Goal: Task Accomplishment & Management: Use online tool/utility

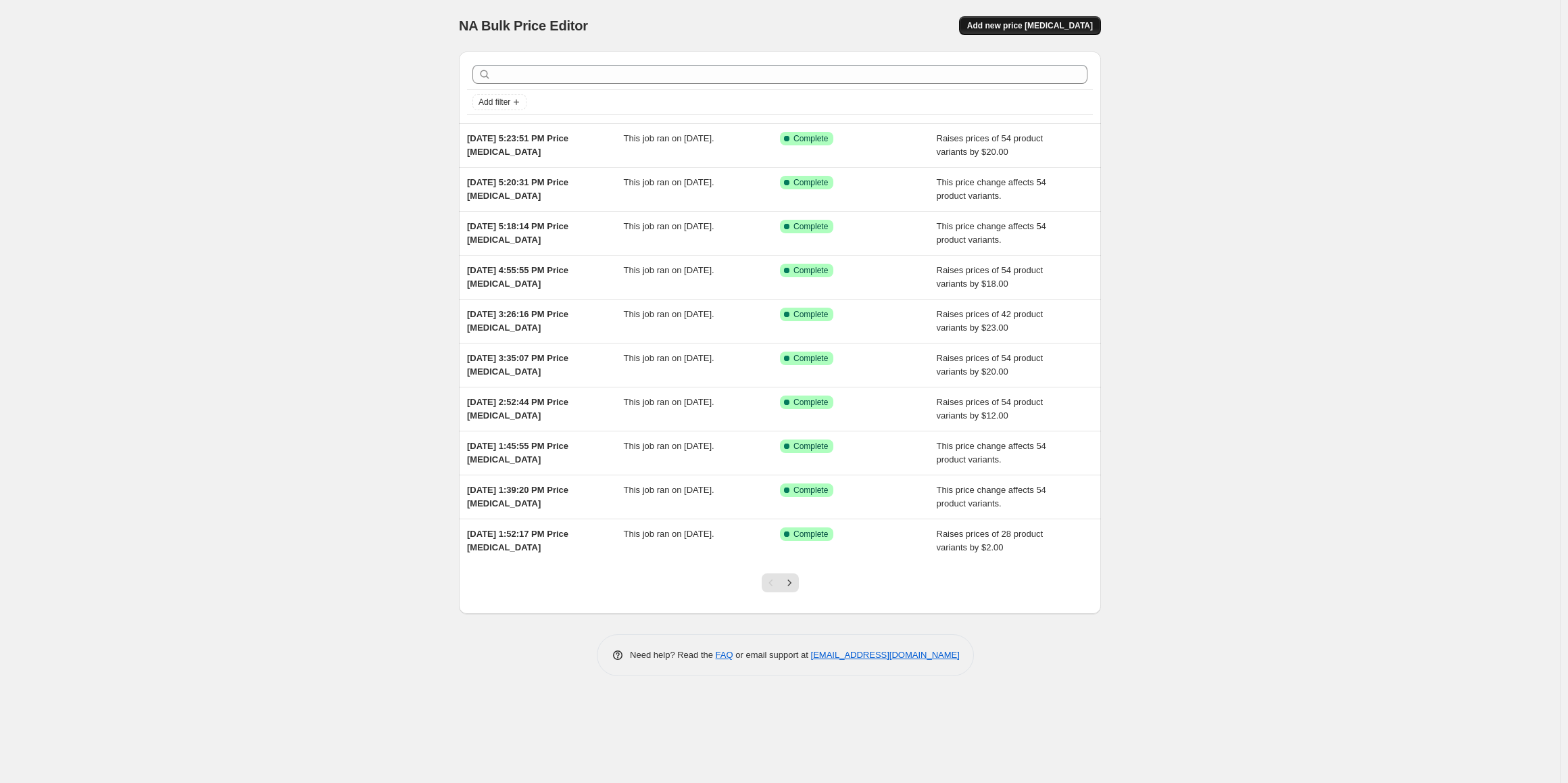
click at [1063, 29] on span "Add new price [MEDICAL_DATA]" at bounding box center [1030, 26] width 125 height 11
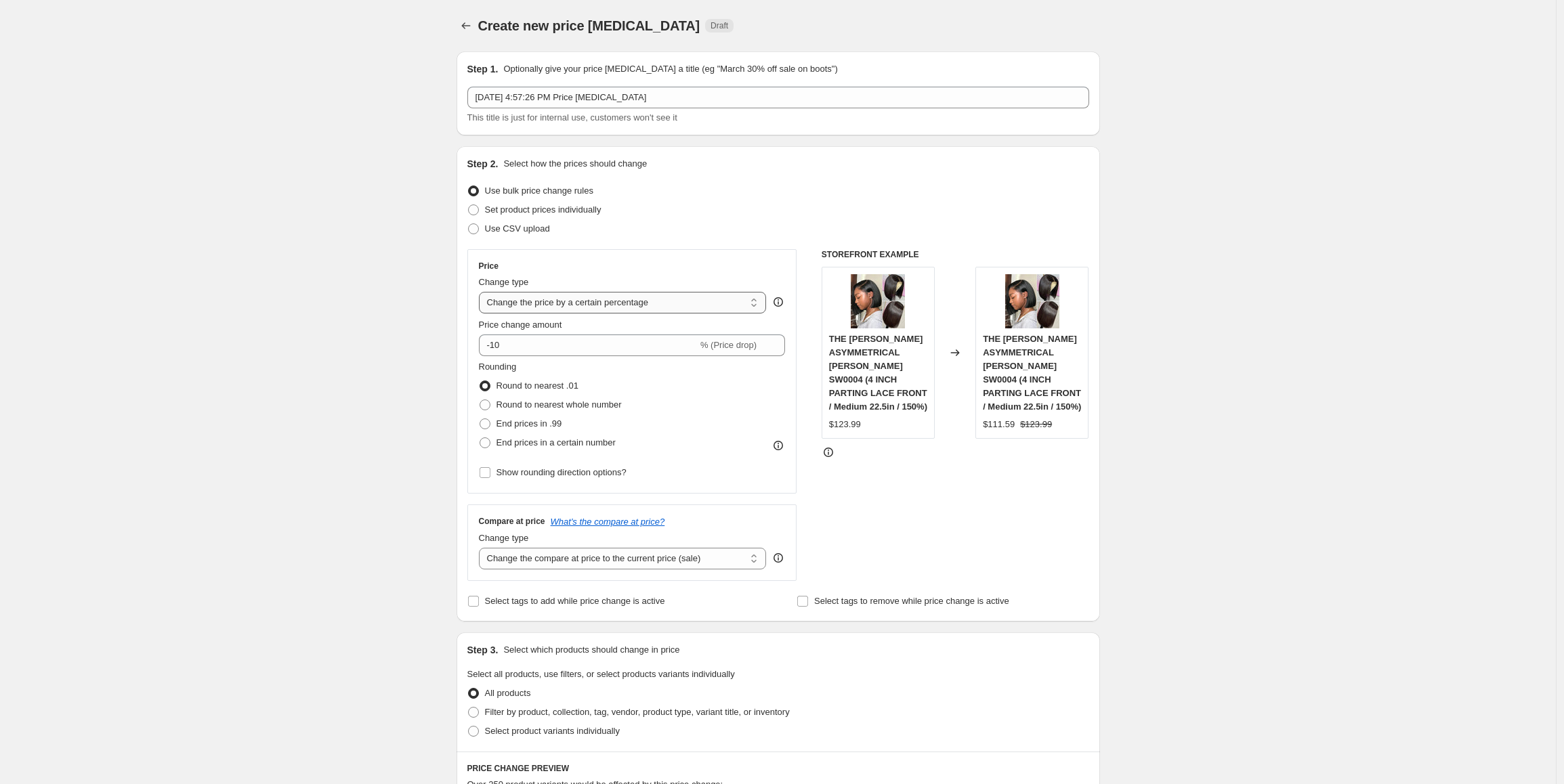
click at [672, 308] on select "Change the price to a certain amount Change the price by a certain amount Chang…" at bounding box center [623, 302] width 288 height 21
select select "by"
click at [482, 292] on select "Change the price to a certain amount Change the price by a certain amount Chang…" at bounding box center [623, 302] width 288 height 21
drag, startPoint x: 519, startPoint y: 347, endPoint x: 502, endPoint y: 347, distance: 17.0
click at [502, 347] on input "-10.00" at bounding box center [602, 344] width 212 height 21
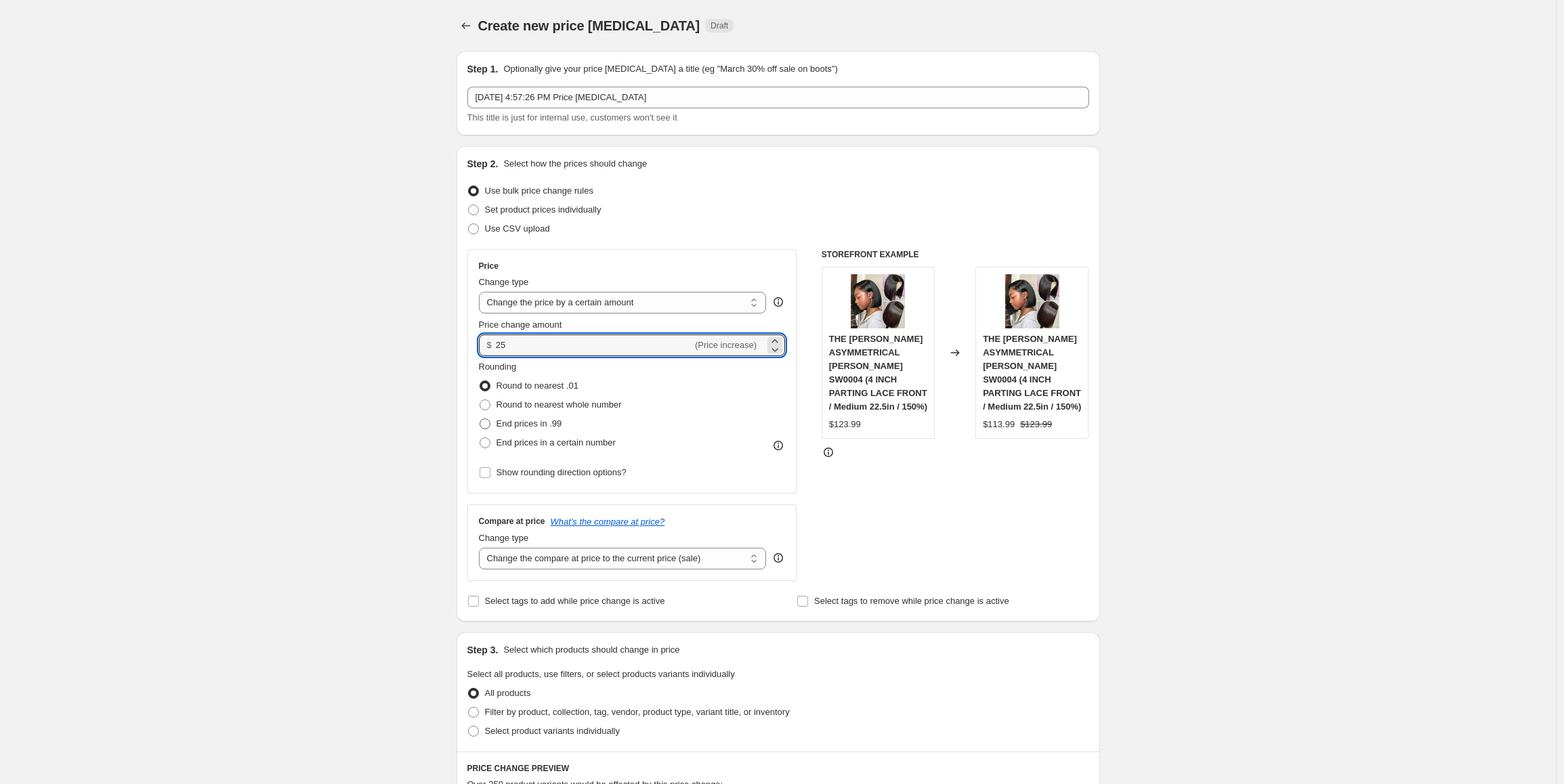
type input "25.00"
click at [553, 417] on span "End prices in .99" at bounding box center [529, 424] width 66 height 14
click at [480, 418] on input "End prices in .99" at bounding box center [479, 418] width 1 height 1
radio input "true"
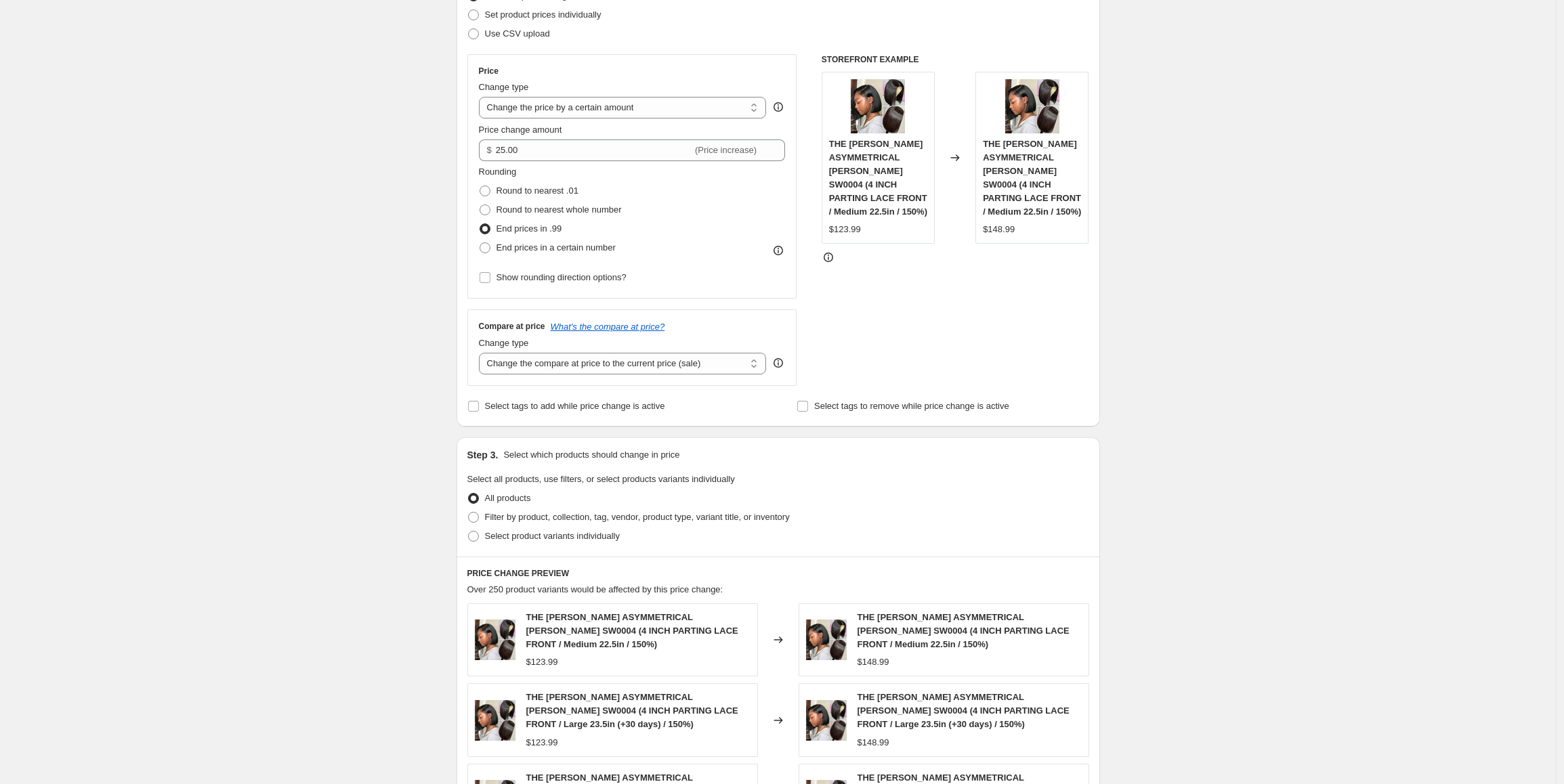
scroll to position [203, 0]
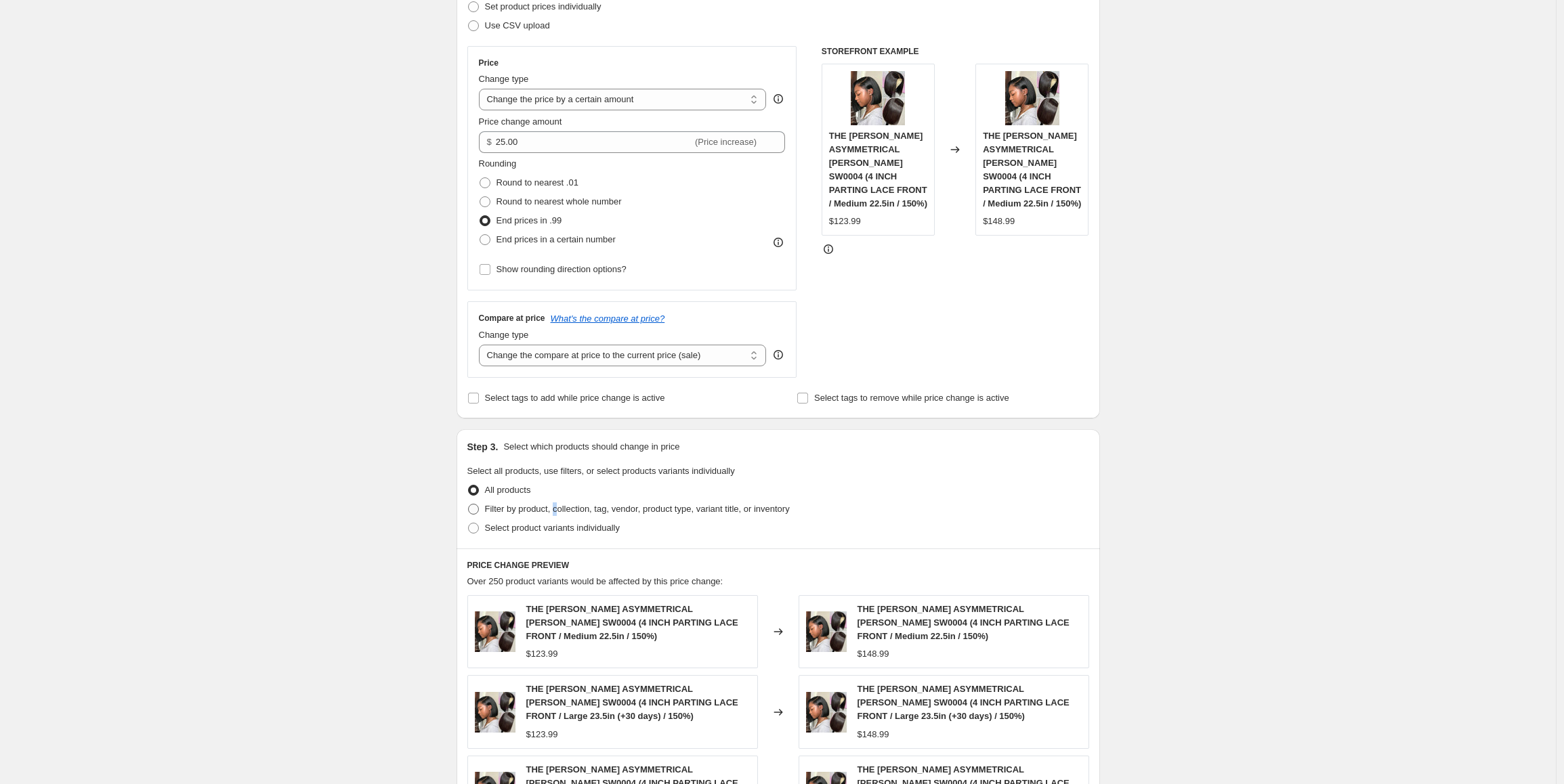
click at [567, 509] on span "Filter by product, collection, tag, vendor, product type, variant title, or inv…" at bounding box center [637, 509] width 305 height 10
click at [479, 511] on span at bounding box center [474, 510] width 11 height 11
click at [468, 504] on input "Filter by product, collection, tag, vendor, product type, variant title, or inv…" at bounding box center [468, 504] width 1 height 1
radio input "true"
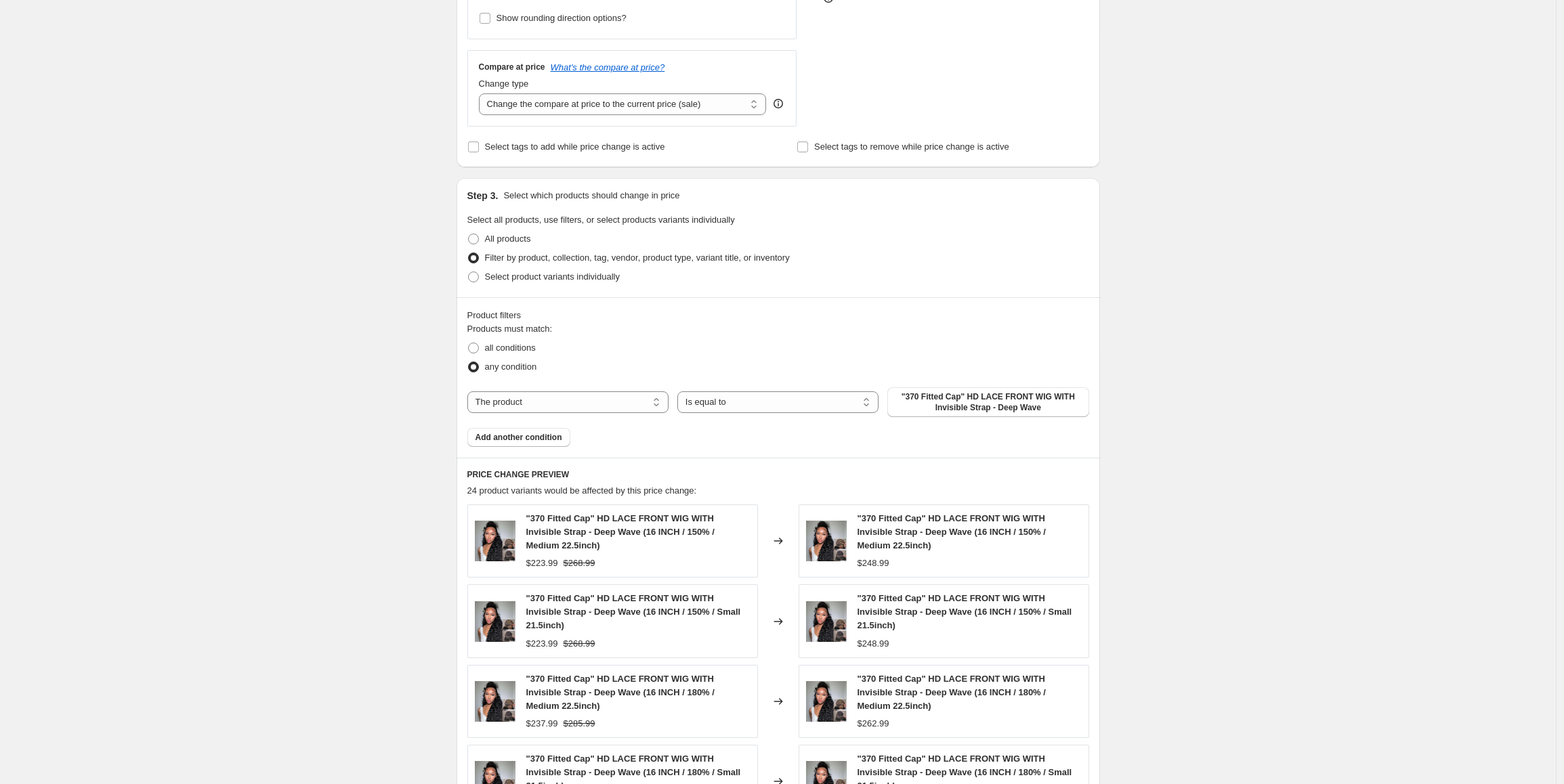
scroll to position [474, 0]
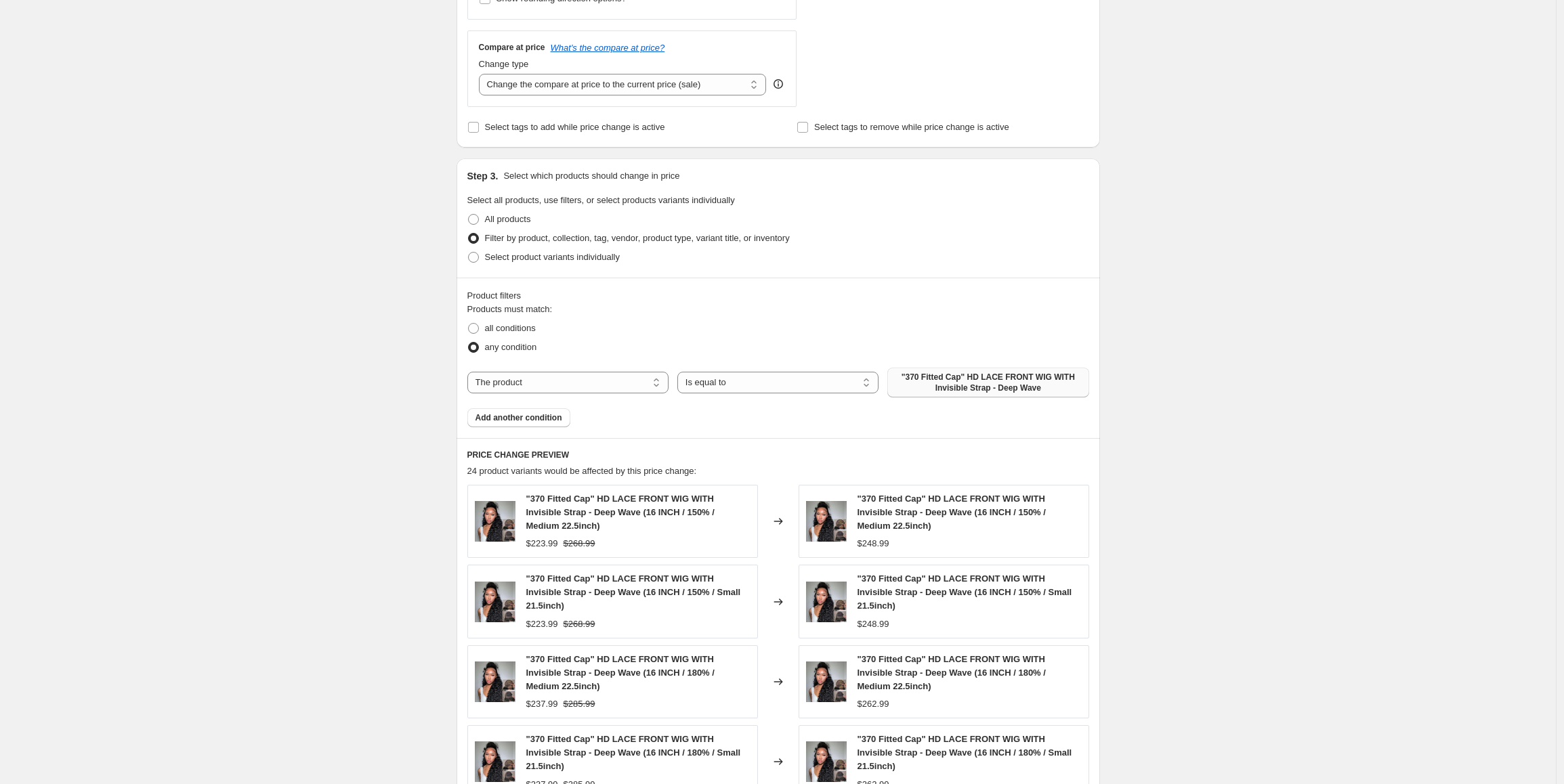
click at [996, 382] on span ""370 Fitted Cap" HD LACE FRONT WIG WITH Invisible Strap - Deep Wave" at bounding box center [988, 382] width 185 height 21
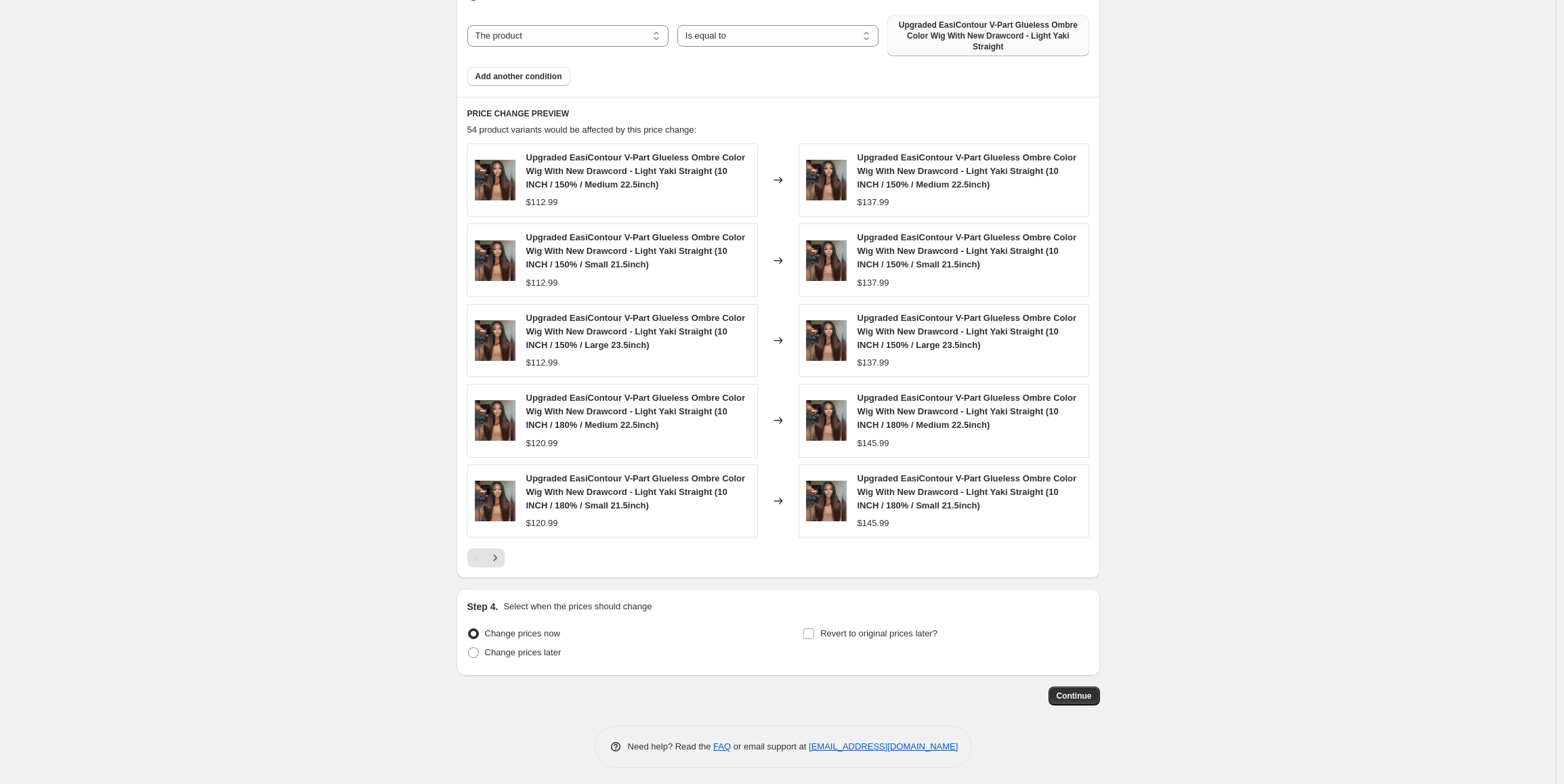
scroll to position [830, 0]
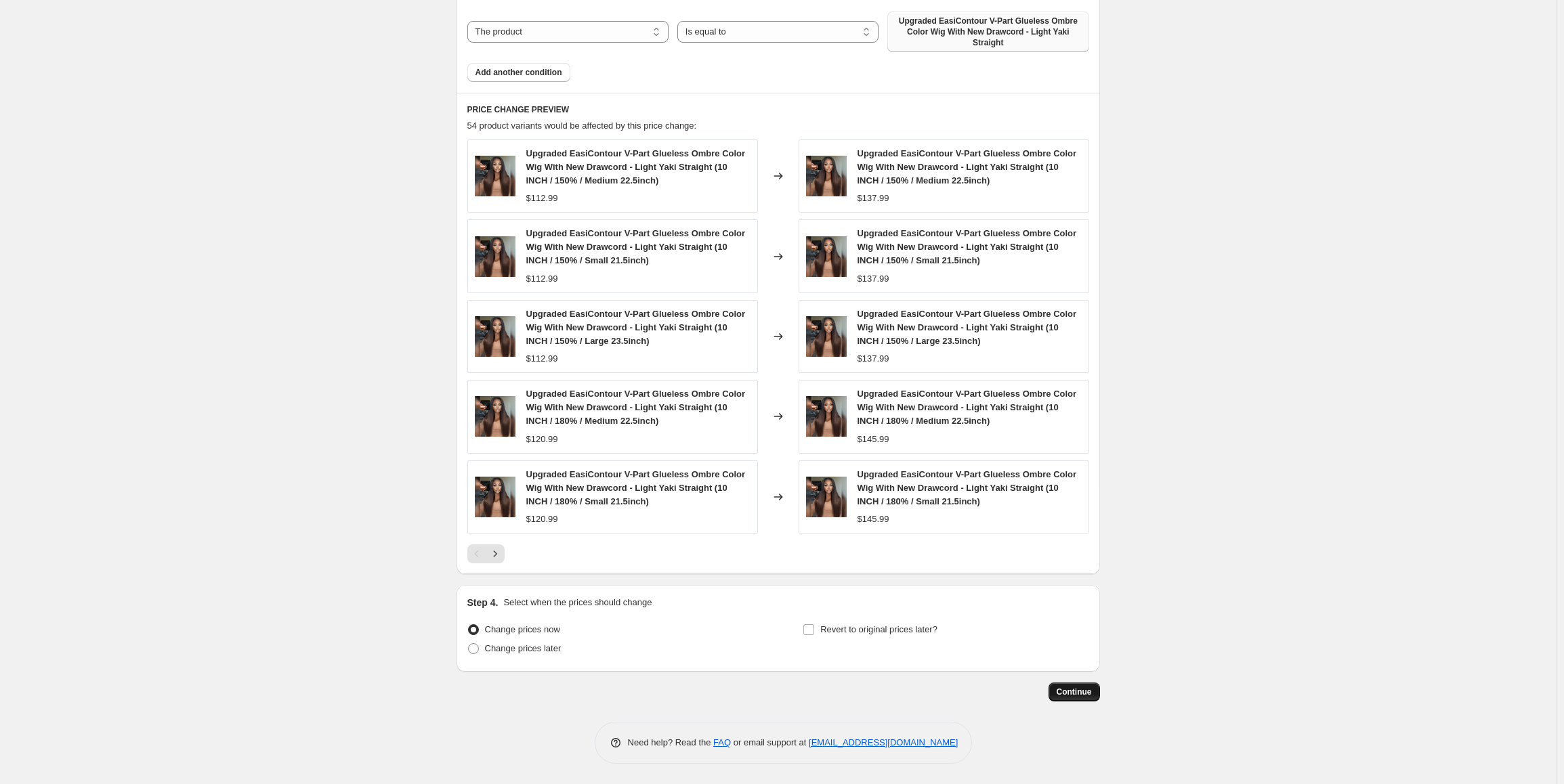
click at [1081, 690] on span "Continue" at bounding box center [1074, 693] width 35 height 11
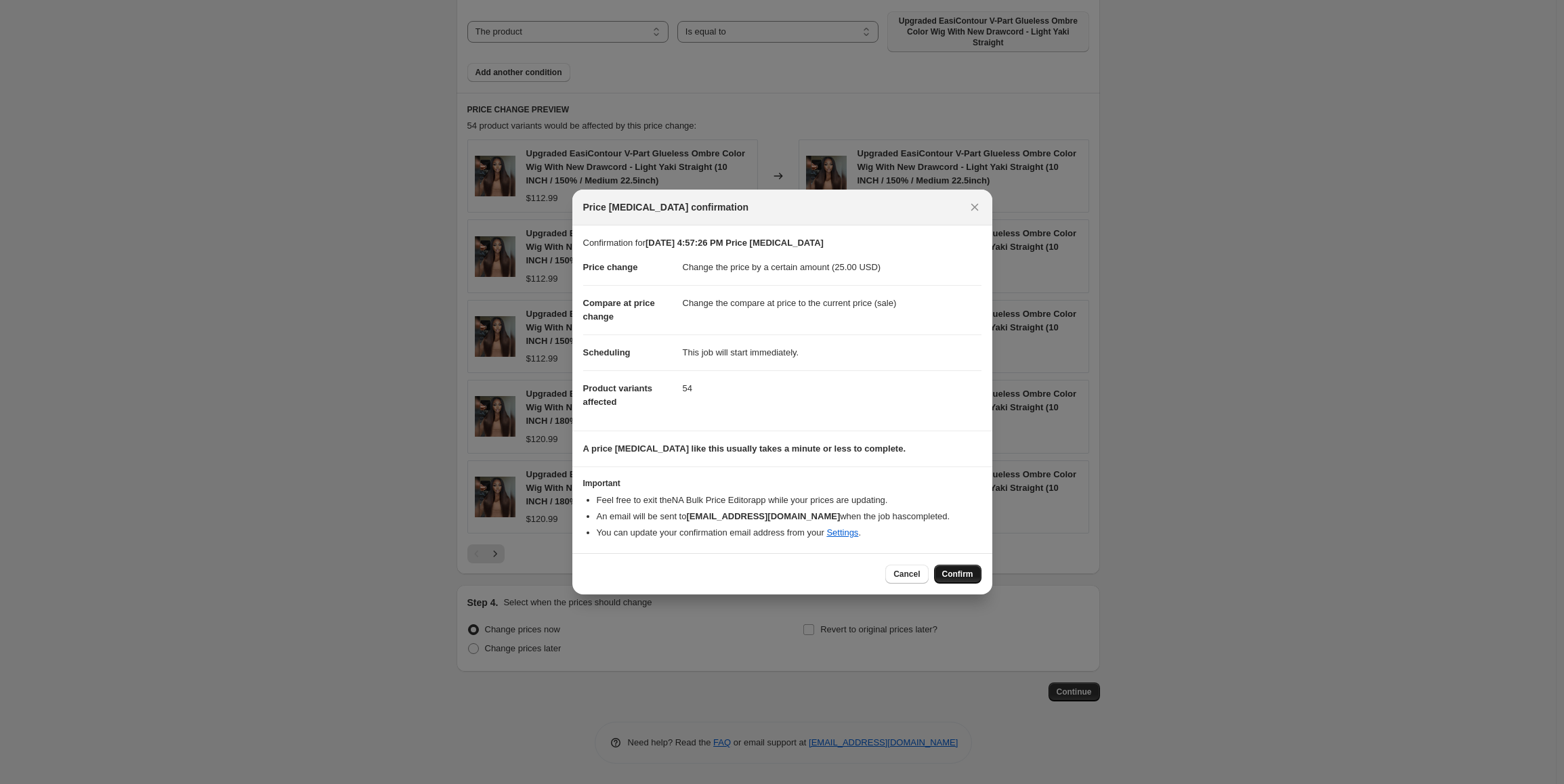
click at [969, 578] on span "Confirm" at bounding box center [958, 574] width 31 height 11
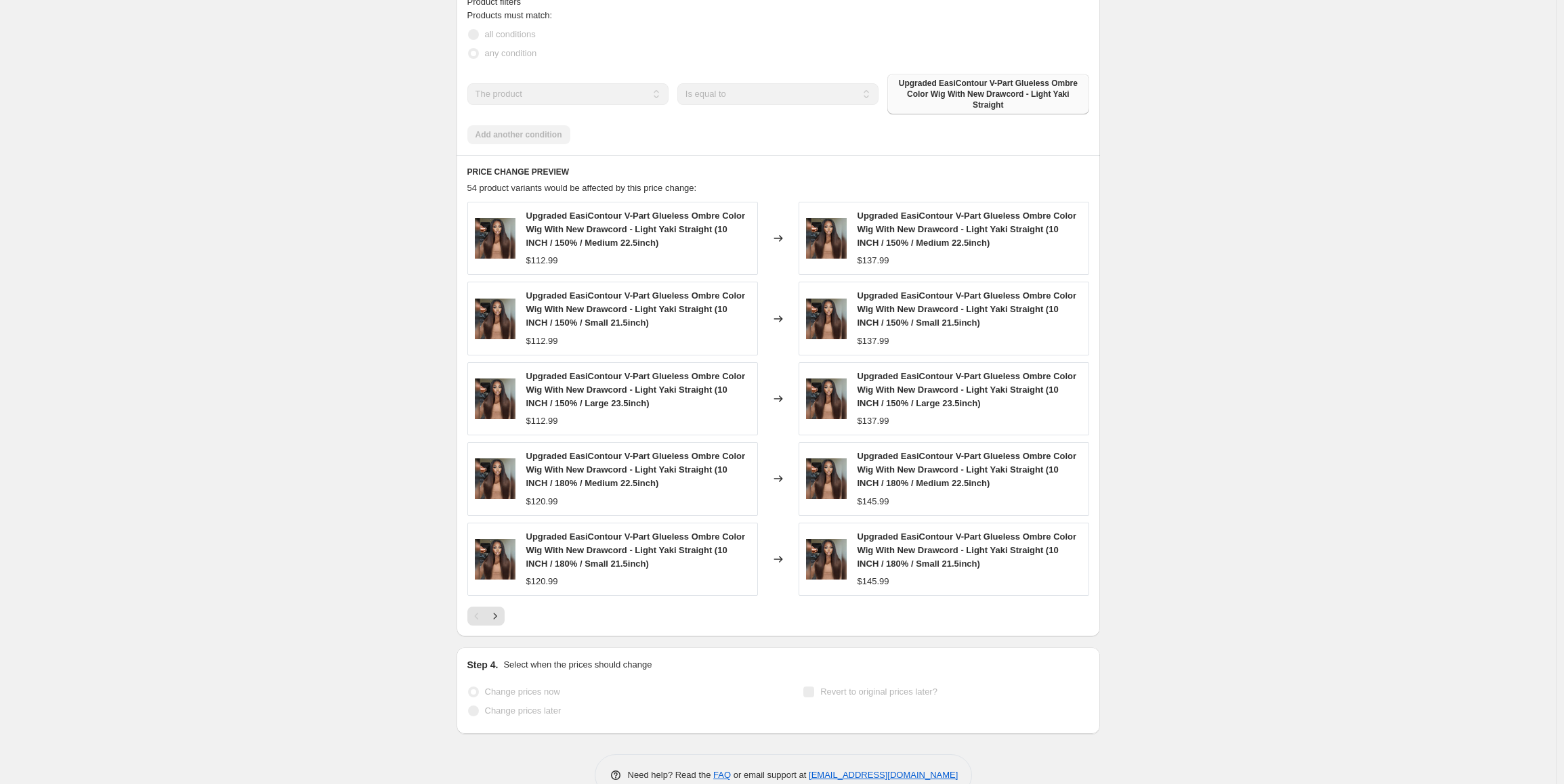
scroll to position [865, 0]
select select "by"
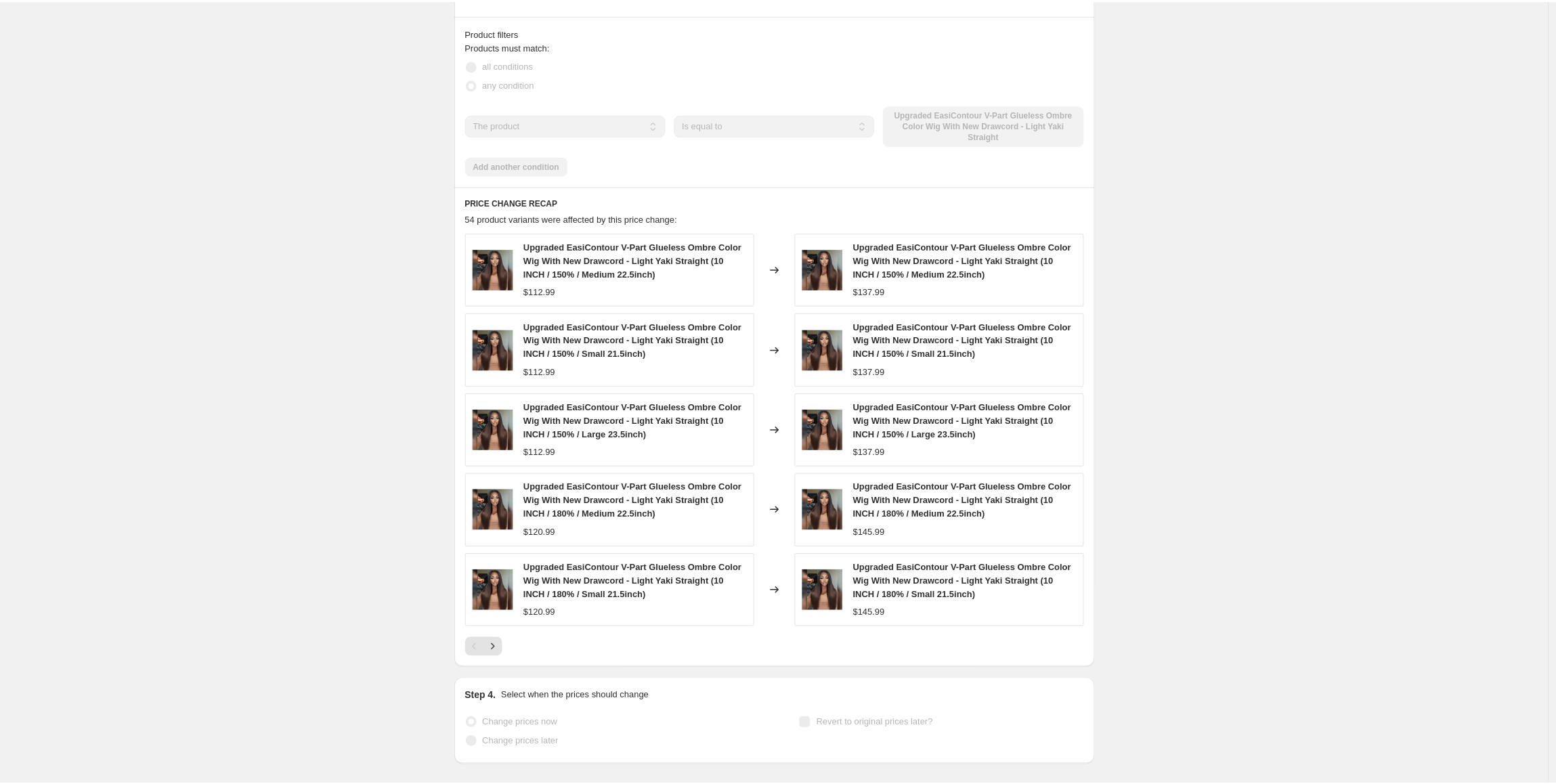
scroll to position [0, 0]
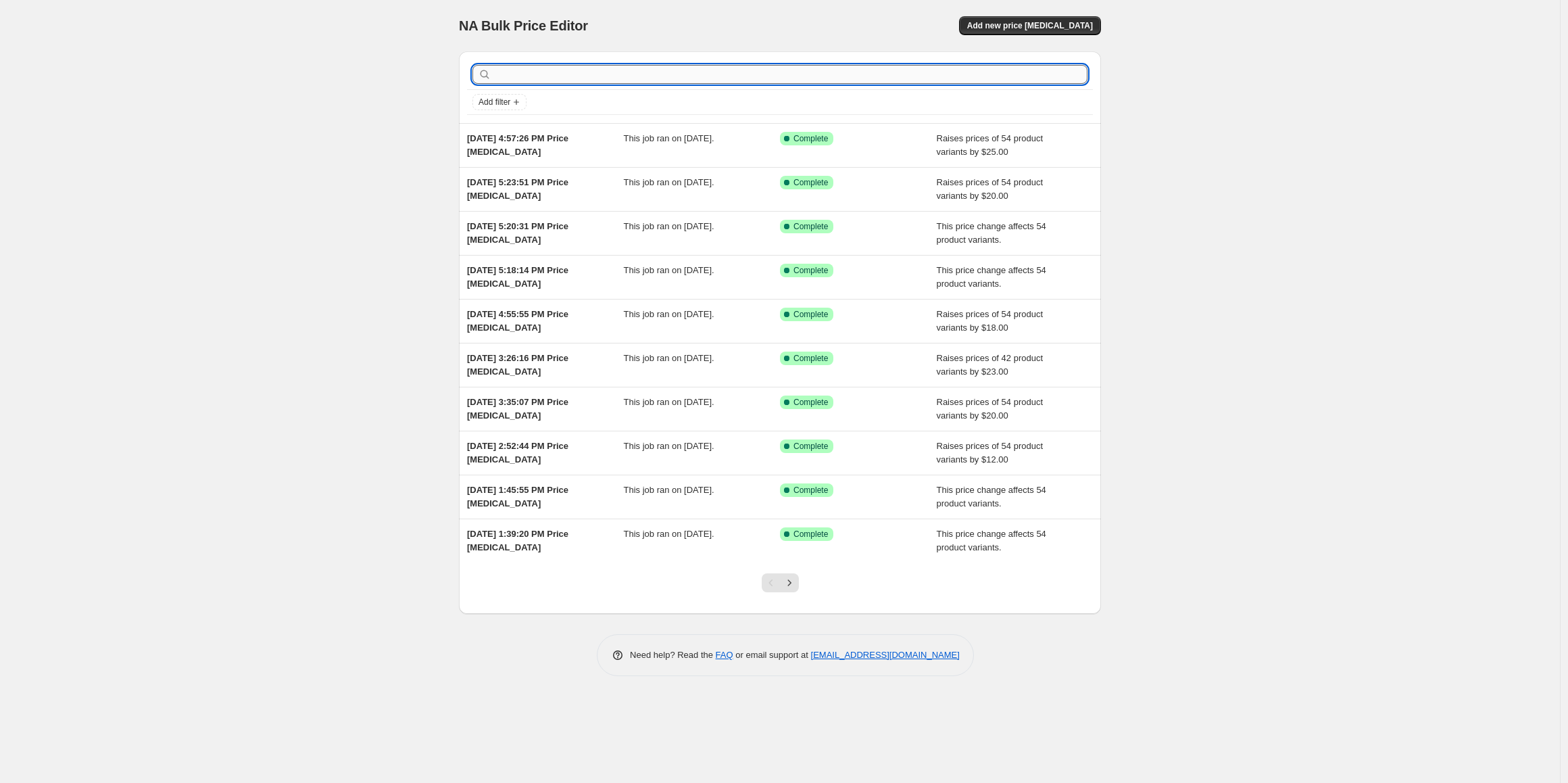
click at [972, 77] on input "text" at bounding box center [791, 74] width 594 height 19
click at [1048, 24] on span "Add new price [MEDICAL_DATA]" at bounding box center [1030, 26] width 125 height 11
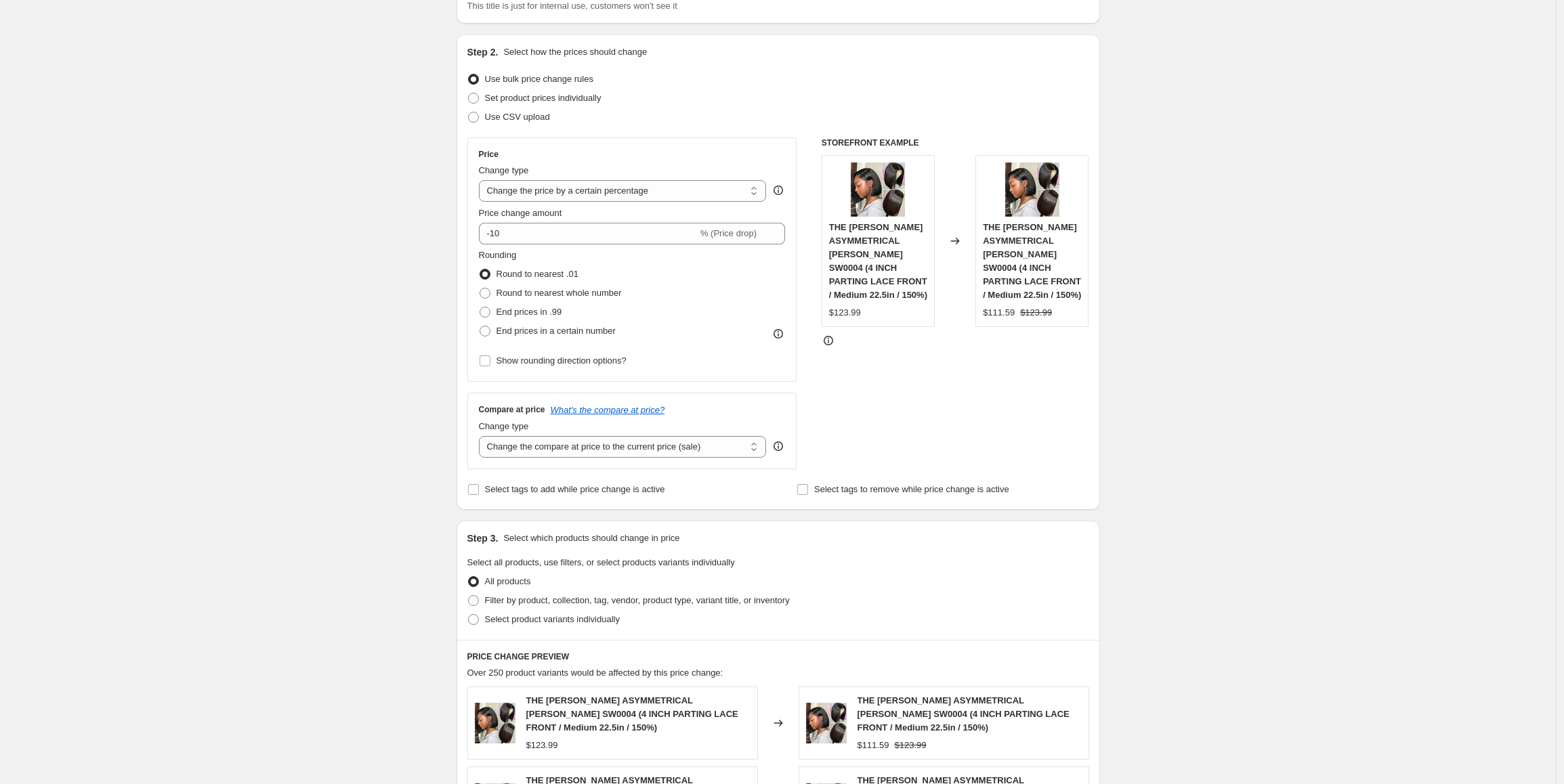
scroll to position [136, 0]
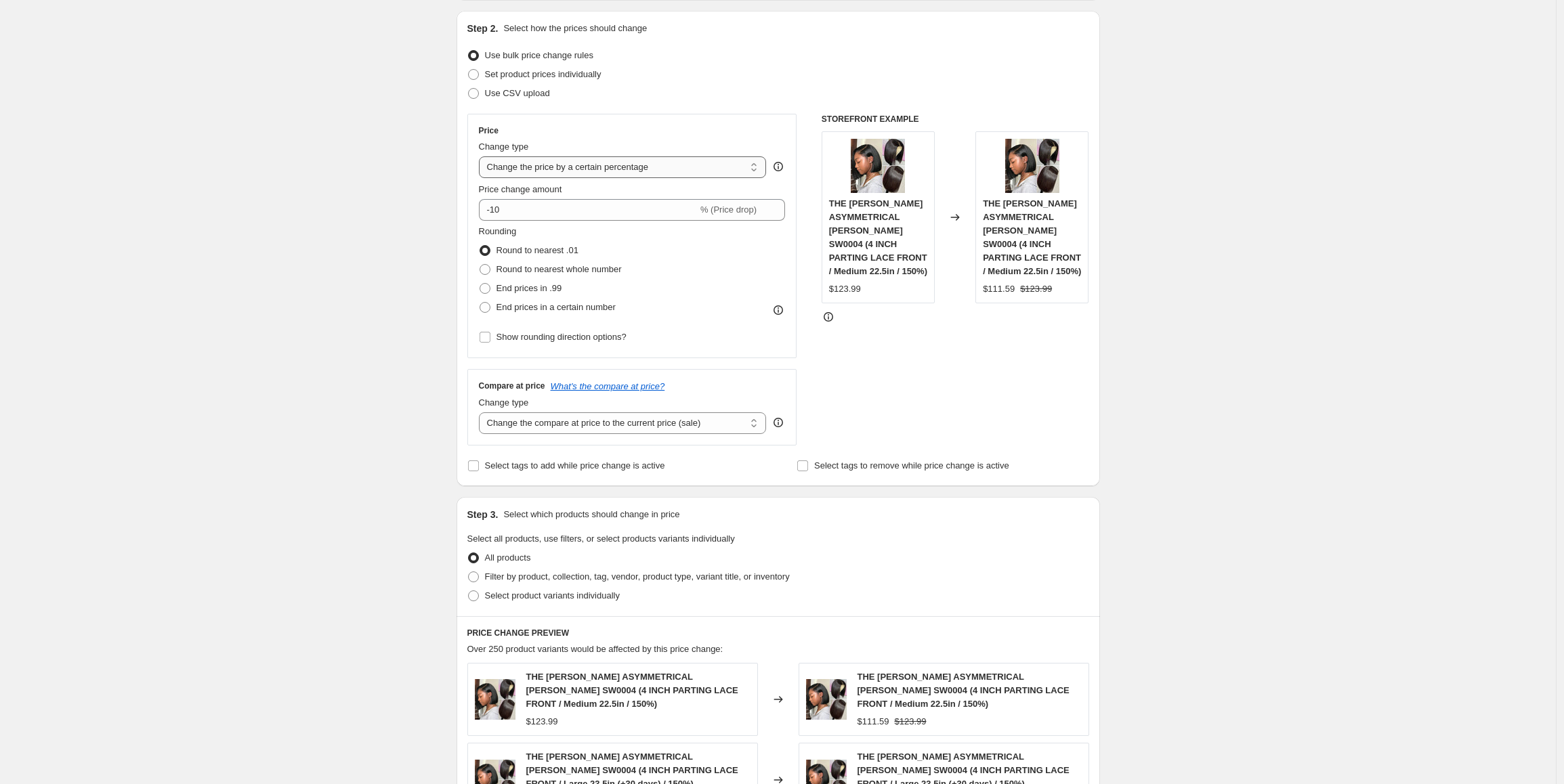
click at [631, 169] on select "Change the price to a certain amount Change the price by a certain amount Chang…" at bounding box center [623, 166] width 288 height 21
select select "by"
click at [482, 156] on select "Change the price to a certain amount Change the price by a certain amount Chang…" at bounding box center [623, 166] width 288 height 21
drag, startPoint x: 514, startPoint y: 212, endPoint x: 503, endPoint y: 212, distance: 11.0
click at [503, 212] on input "-10.00" at bounding box center [602, 210] width 212 height 21
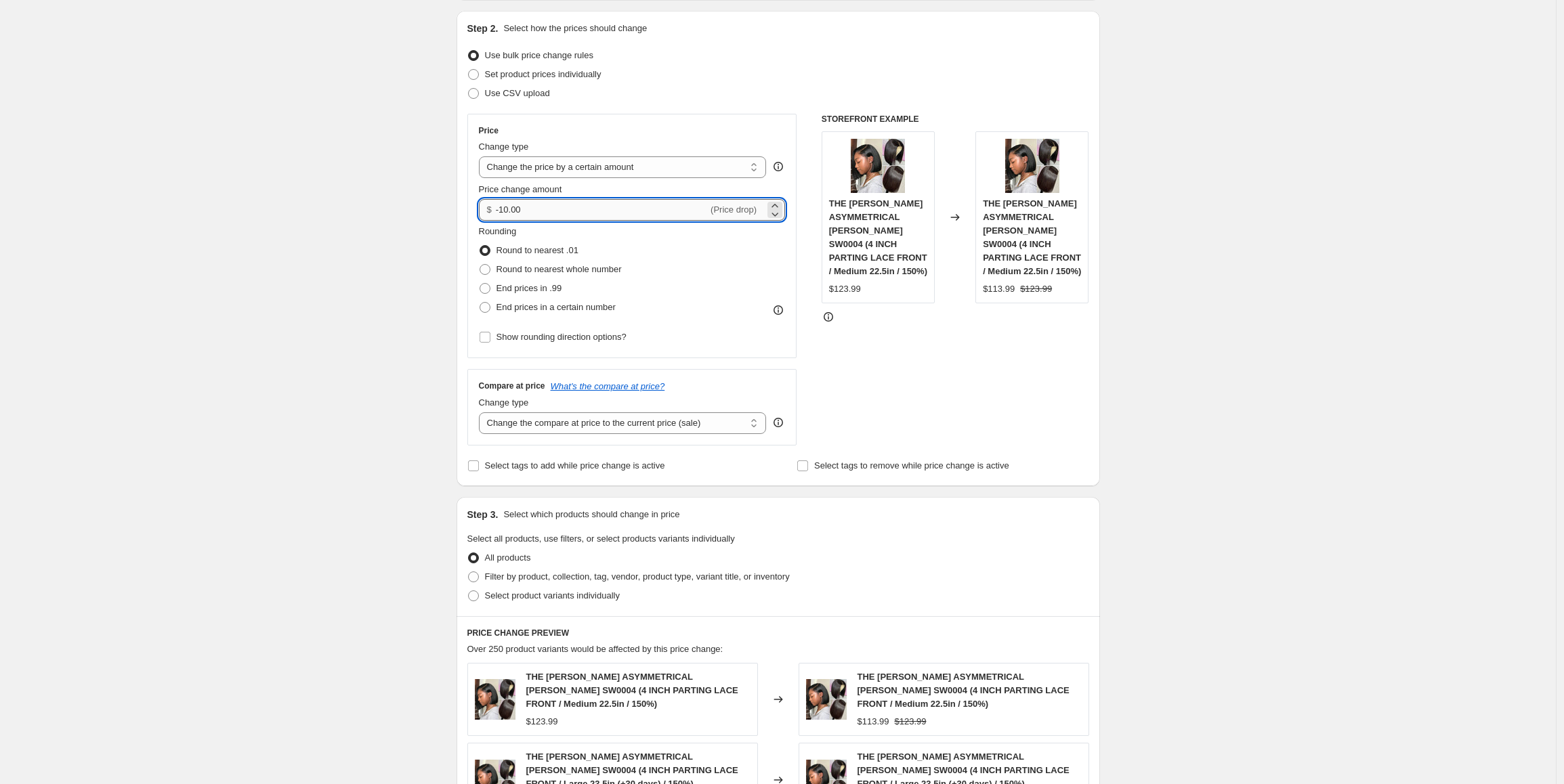
click at [502, 212] on input "-10.00" at bounding box center [602, 210] width 212 height 21
drag, startPoint x: 541, startPoint y: 210, endPoint x: 488, endPoint y: 211, distance: 53.0
click at [488, 211] on div "$ -10.00 (Price drop)" at bounding box center [632, 210] width 307 height 21
type input "26.00"
drag, startPoint x: 371, startPoint y: 386, endPoint x: 394, endPoint y: 372, distance: 26.9
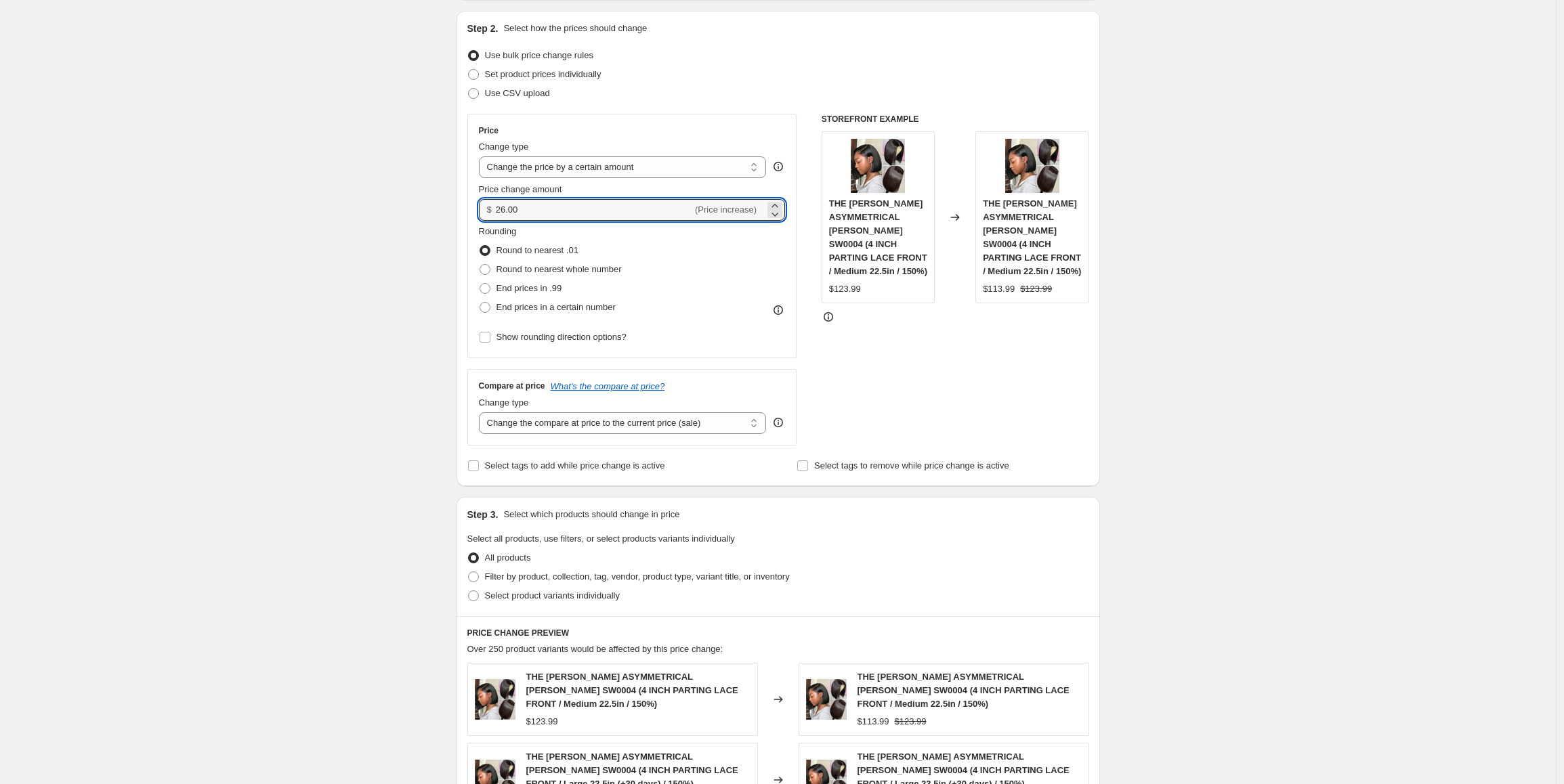
click at [371, 386] on div "Create new price [MEDICAL_DATA]. This page is ready Create new price [MEDICAL_D…" at bounding box center [778, 585] width 1556 height 1443
click at [539, 291] on span "End prices in .99" at bounding box center [529, 288] width 66 height 10
click at [480, 283] on input "End prices in .99" at bounding box center [479, 283] width 1 height 1
radio input "true"
click at [571, 579] on span "Filter by product, collection, tag, vendor, product type, variant title, or inv…" at bounding box center [637, 576] width 305 height 10
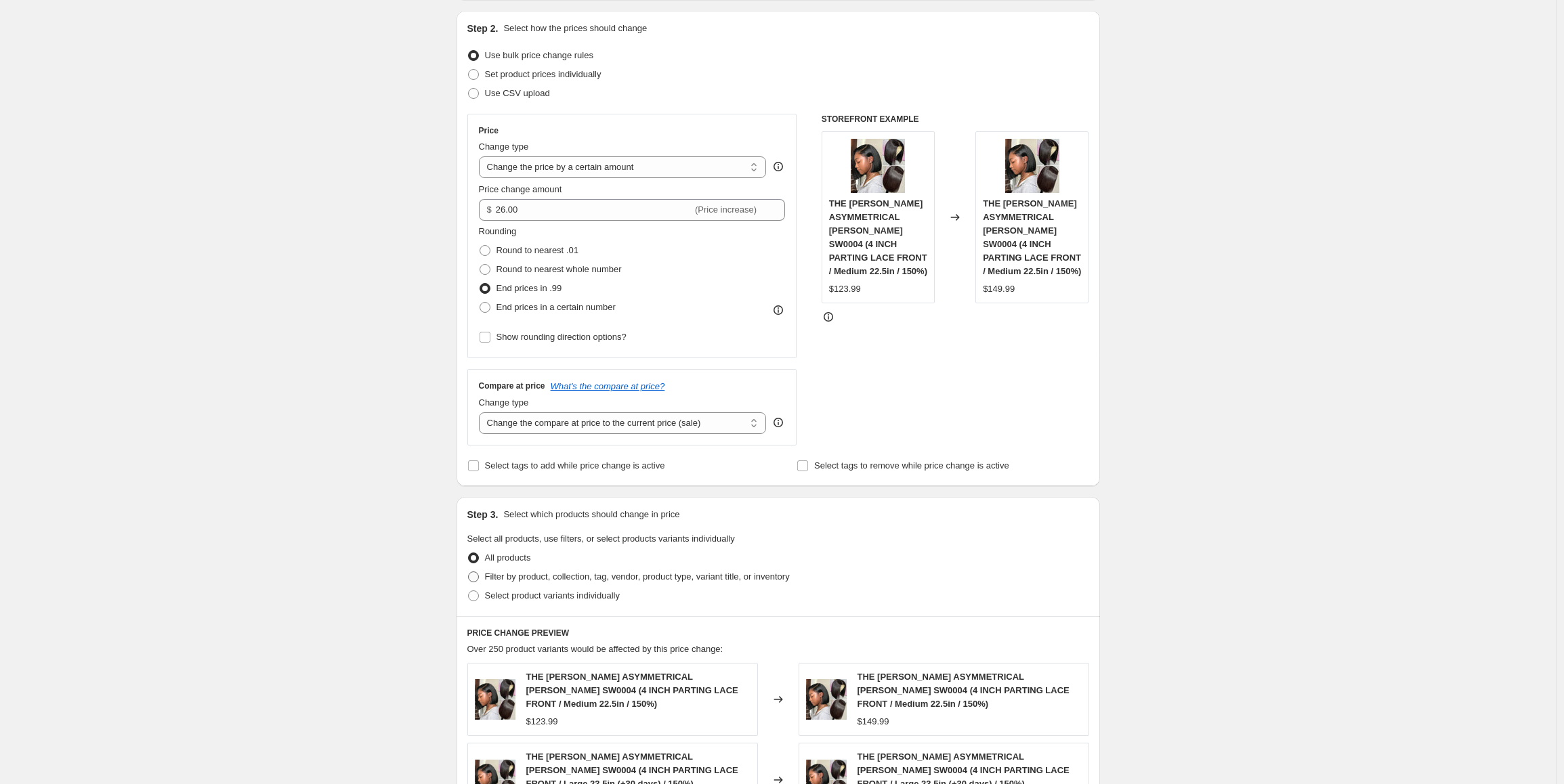
click at [468, 573] on input "Filter by product, collection, tag, vendor, product type, variant title, or inv…" at bounding box center [468, 572] width 1 height 1
radio input "true"
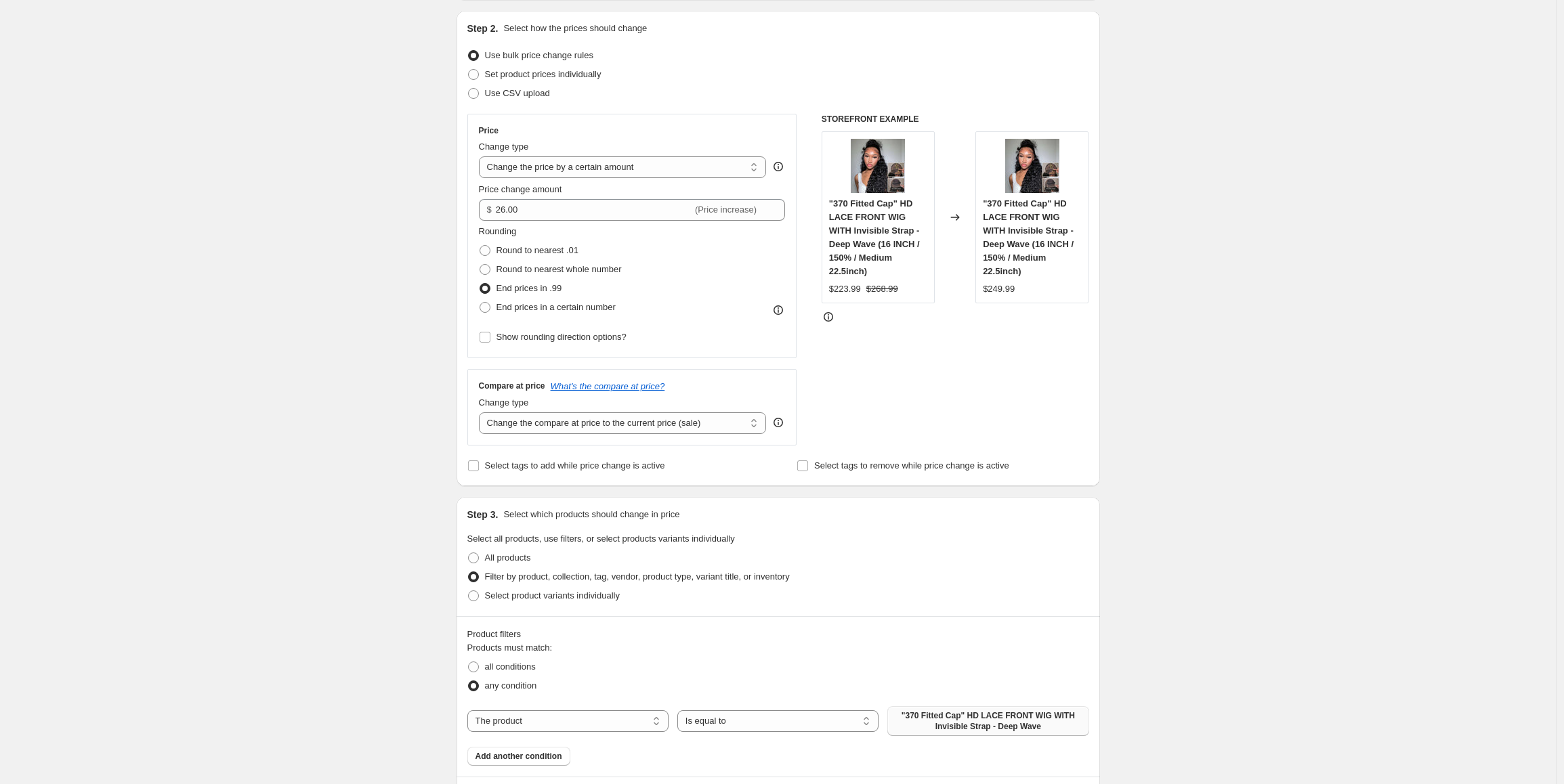
click at [948, 710] on span ""370 Fitted Cap" HD LACE FRONT WIG WITH Invisible Strap - Deep Wave" at bounding box center [988, 720] width 185 height 21
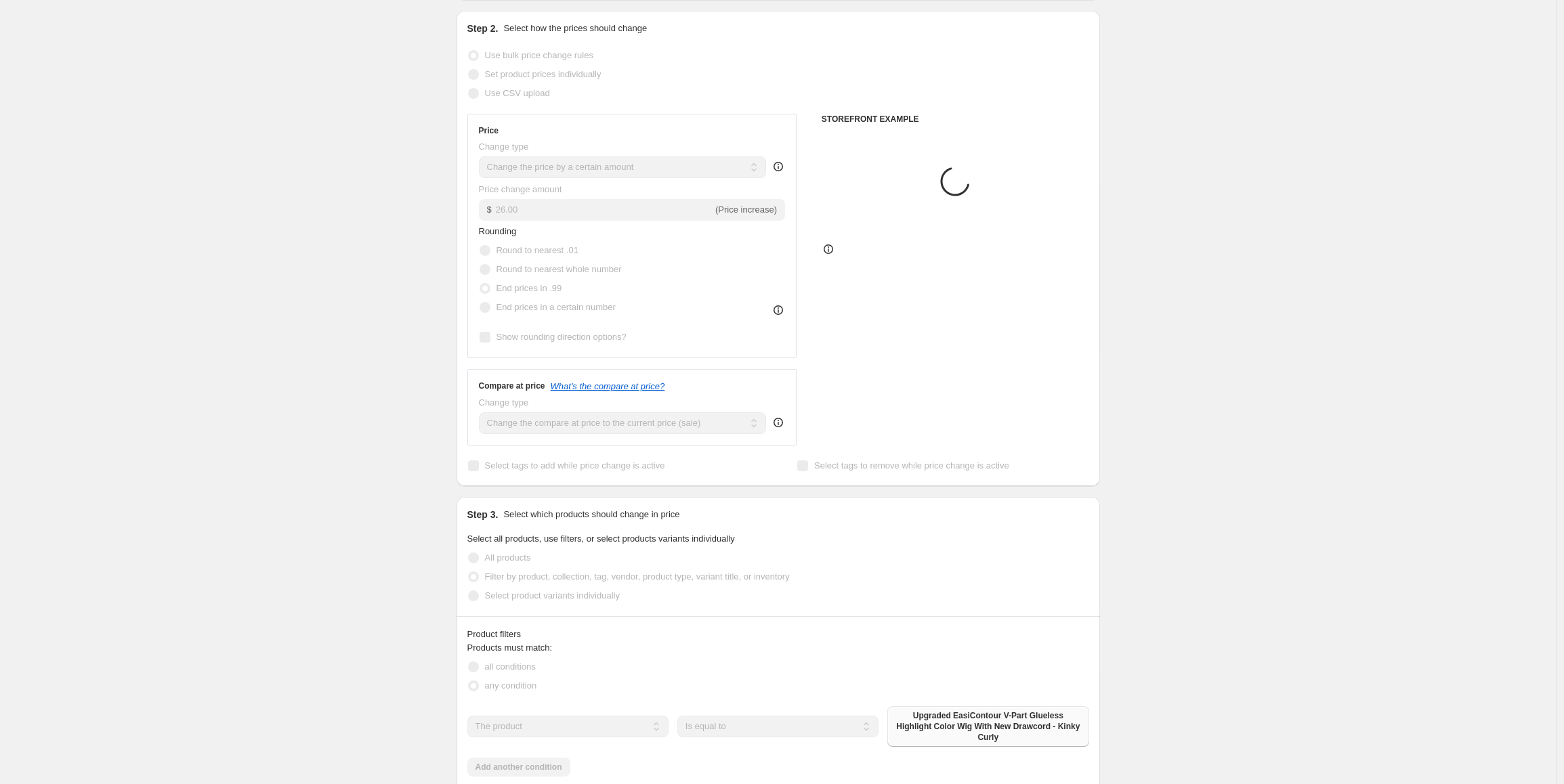
click at [1249, 526] on div "Create new price [MEDICAL_DATA]. This page is ready Create new price [MEDICAL_D…" at bounding box center [778, 626] width 1556 height 1525
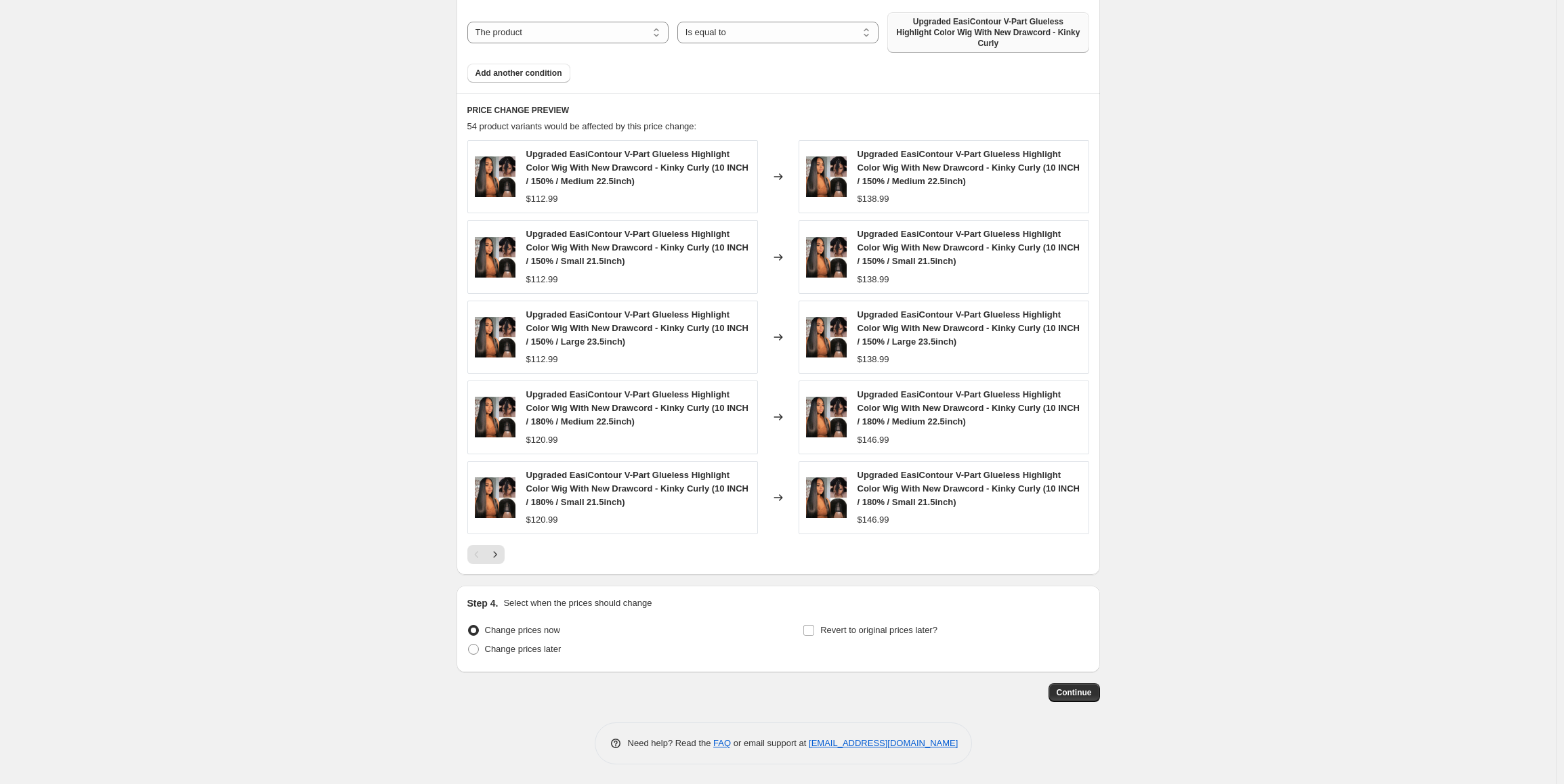
scroll to position [830, 0]
click at [1070, 691] on span "Continue" at bounding box center [1074, 693] width 35 height 11
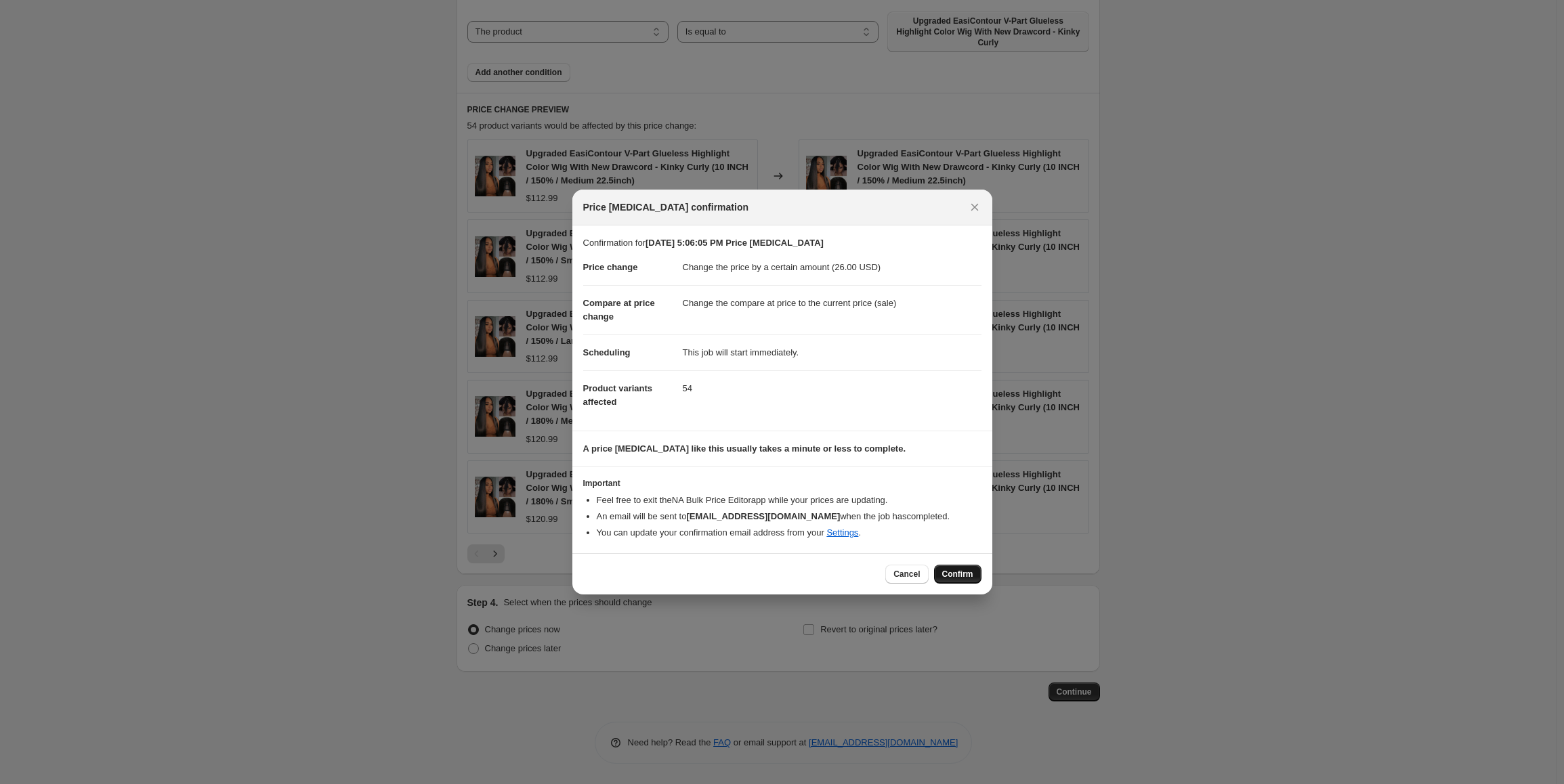
click at [947, 574] on span "Confirm" at bounding box center [958, 574] width 31 height 11
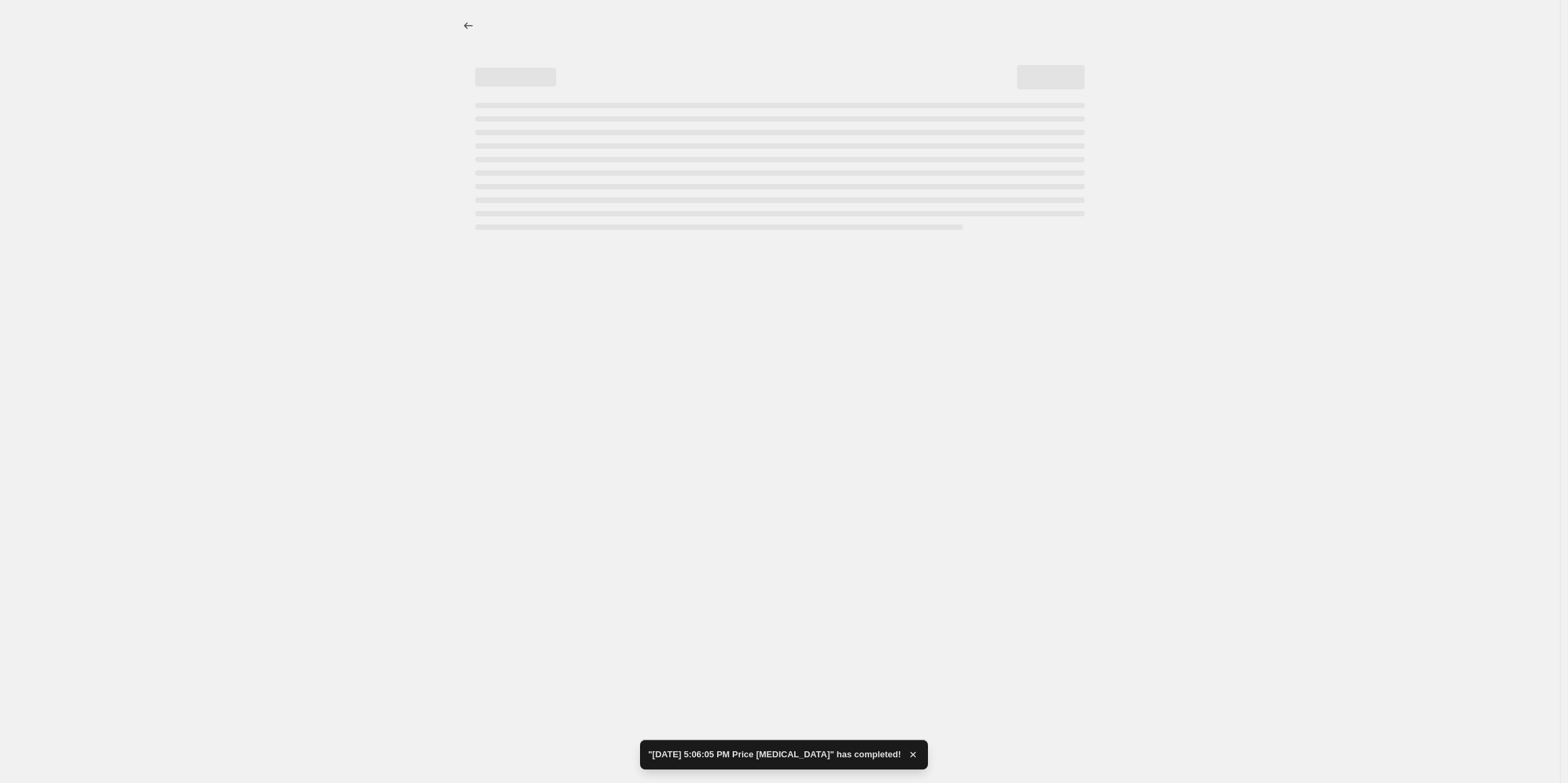
select select "by"
